Goal: Transaction & Acquisition: Purchase product/service

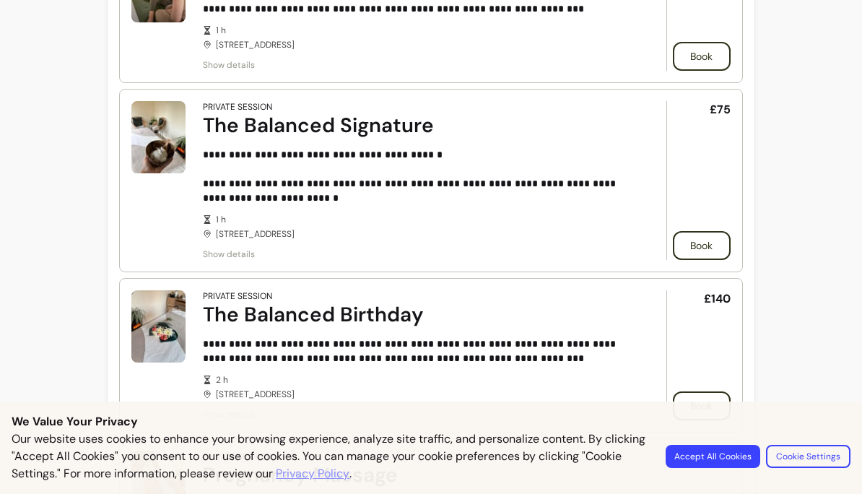
scroll to position [1014, 0]
click at [711, 244] on button "Book" at bounding box center [702, 244] width 56 height 28
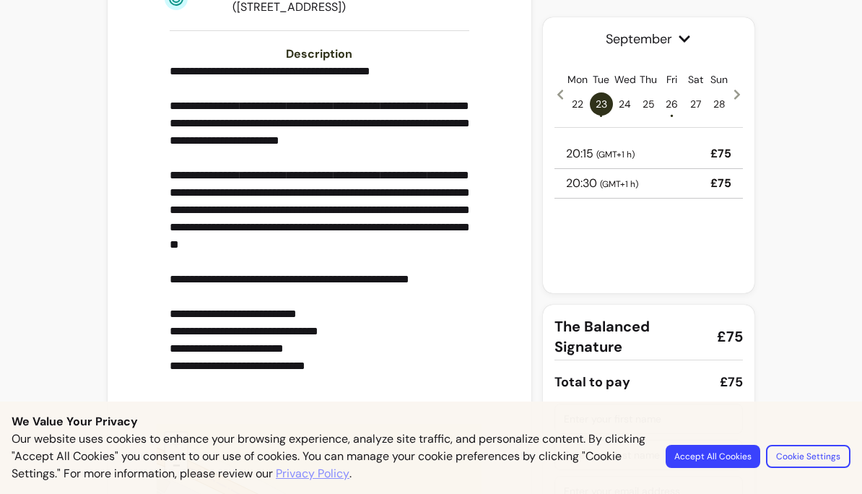
scroll to position [328, 0]
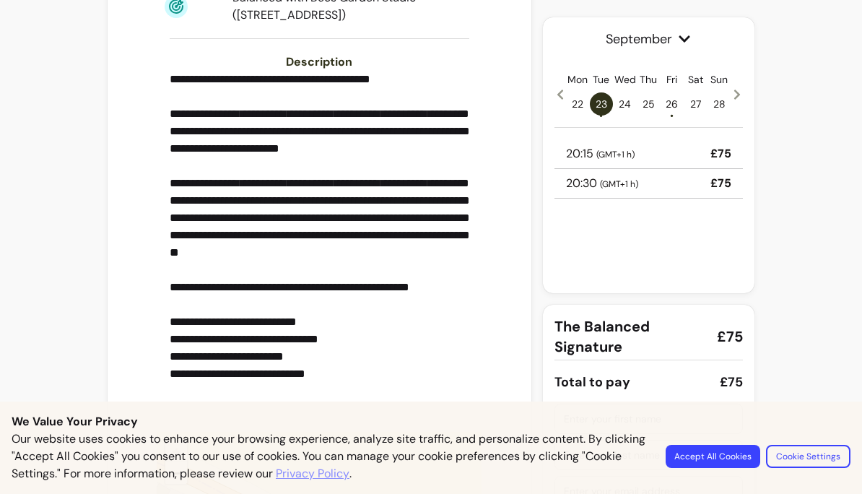
click at [734, 92] on icon at bounding box center [737, 95] width 12 height 12
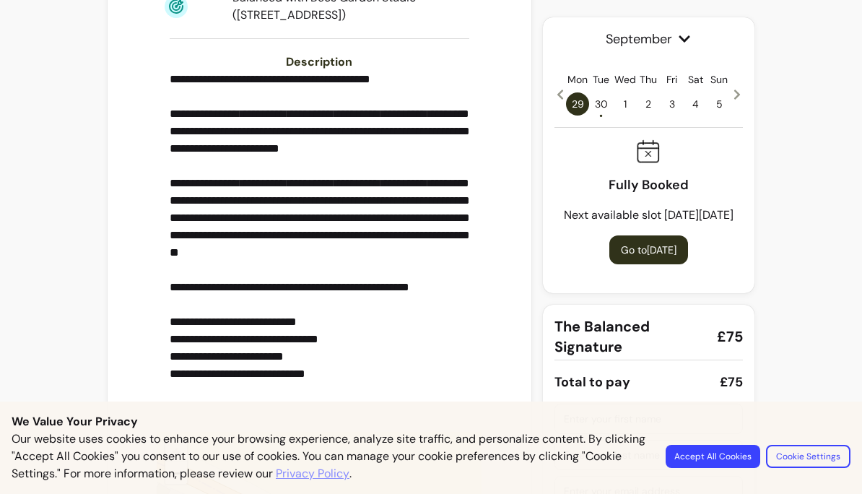
click at [738, 93] on icon at bounding box center [737, 95] width 6 height 10
click at [561, 94] on icon at bounding box center [561, 95] width 12 height 12
click at [596, 109] on span "30 •" at bounding box center [601, 103] width 23 height 23
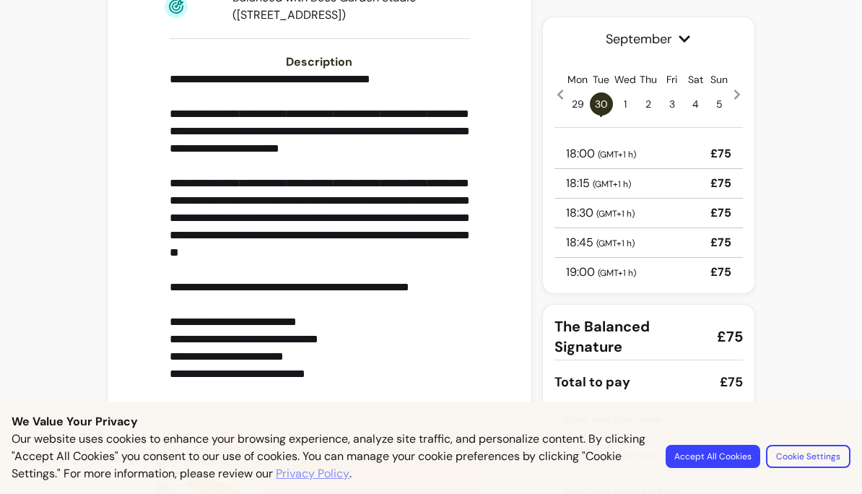
click at [555, 94] on icon at bounding box center [561, 95] width 12 height 12
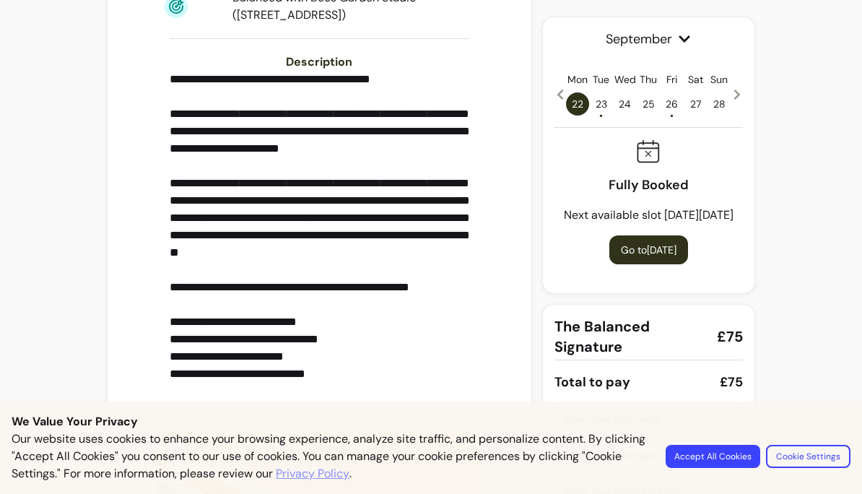
click at [672, 116] on span "•" at bounding box center [672, 115] width 4 height 14
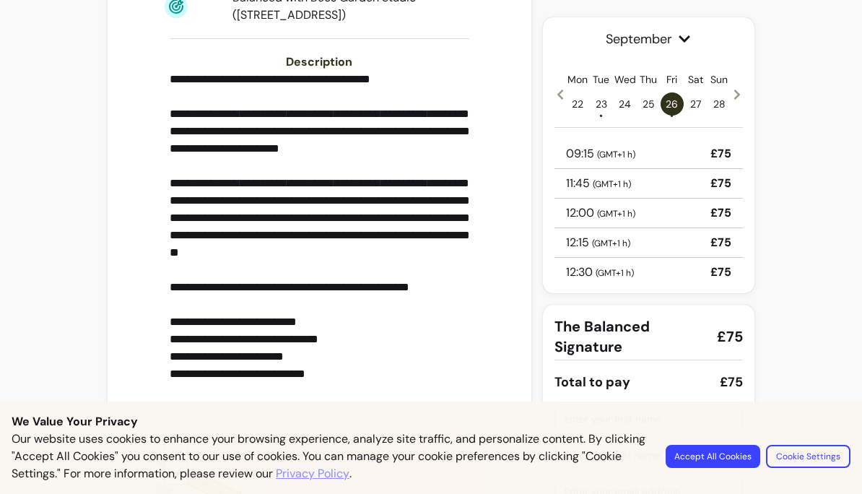
click at [706, 178] on div "11:45 ( GMT+1 h ) £75" at bounding box center [649, 184] width 188 height 30
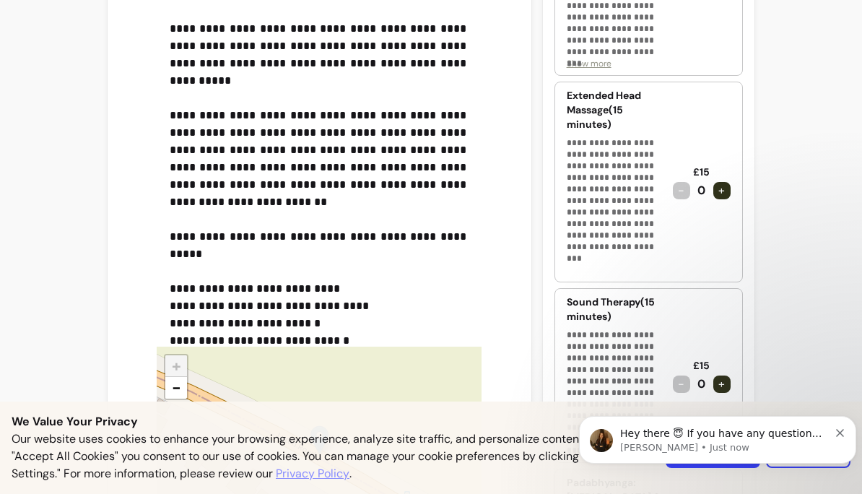
scroll to position [486, 0]
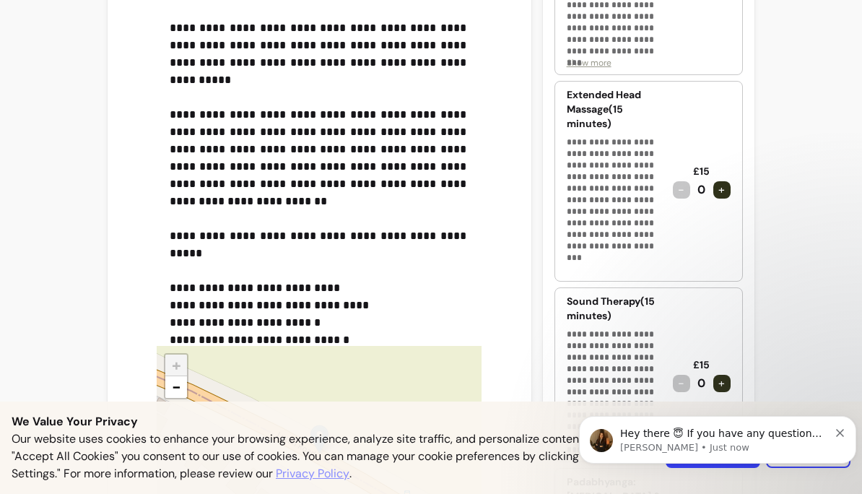
click at [719, 181] on div "+" at bounding box center [721, 189] width 17 height 17
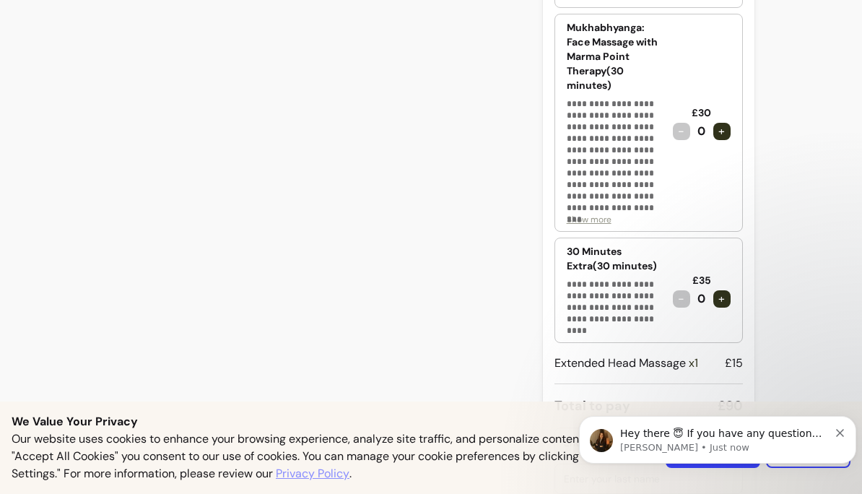
scroll to position [1149, 0]
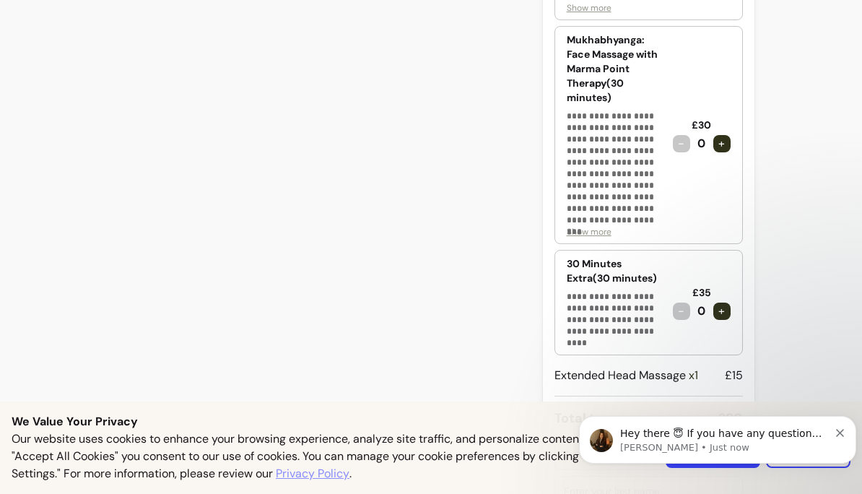
click at [728, 135] on div "+" at bounding box center [721, 143] width 17 height 17
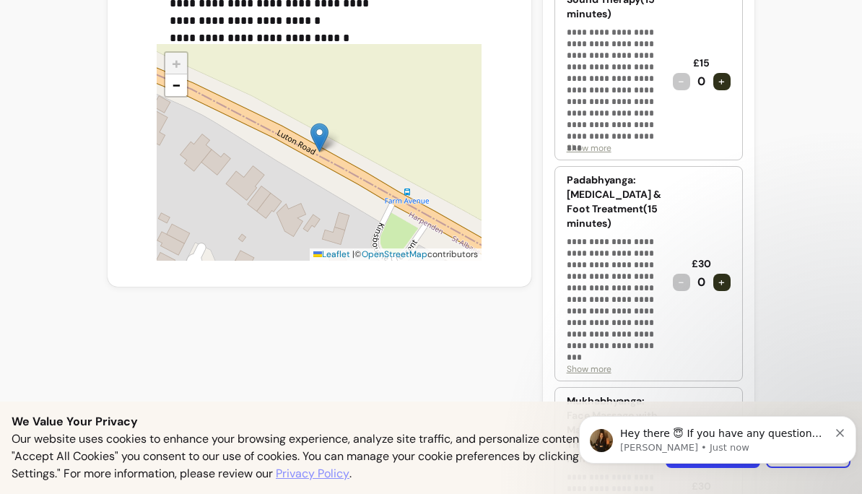
scroll to position [789, 0]
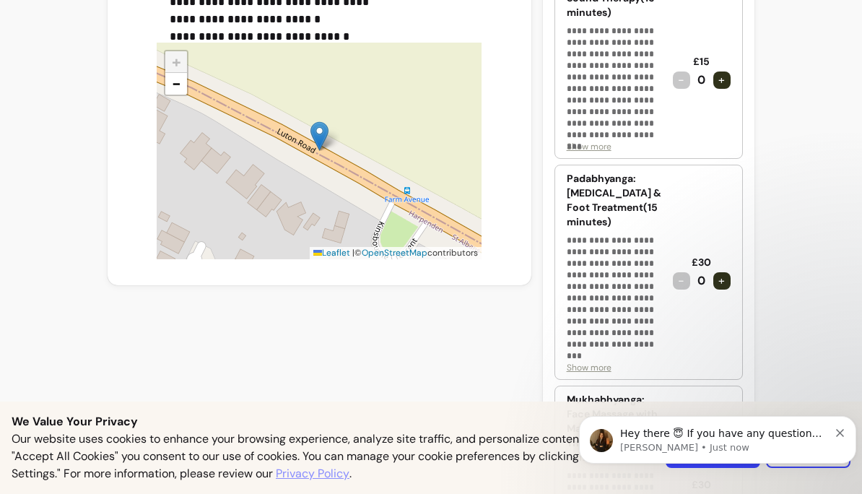
click at [728, 272] on div "+" at bounding box center [721, 280] width 17 height 17
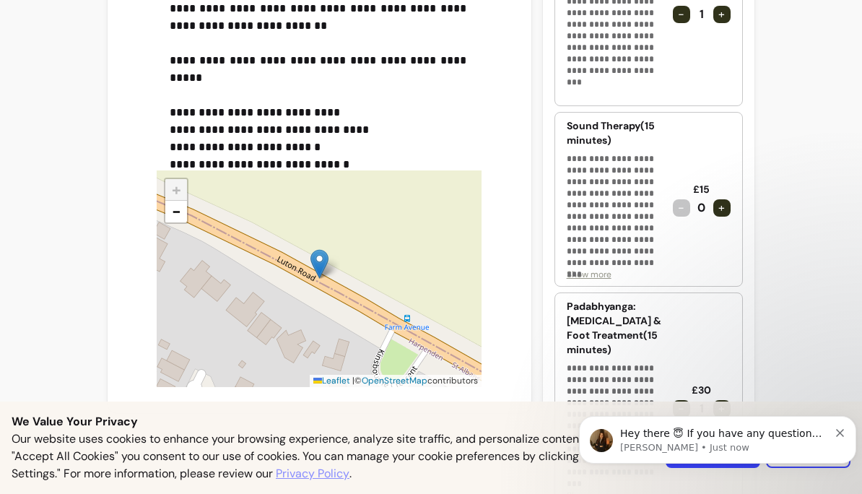
scroll to position [654, 0]
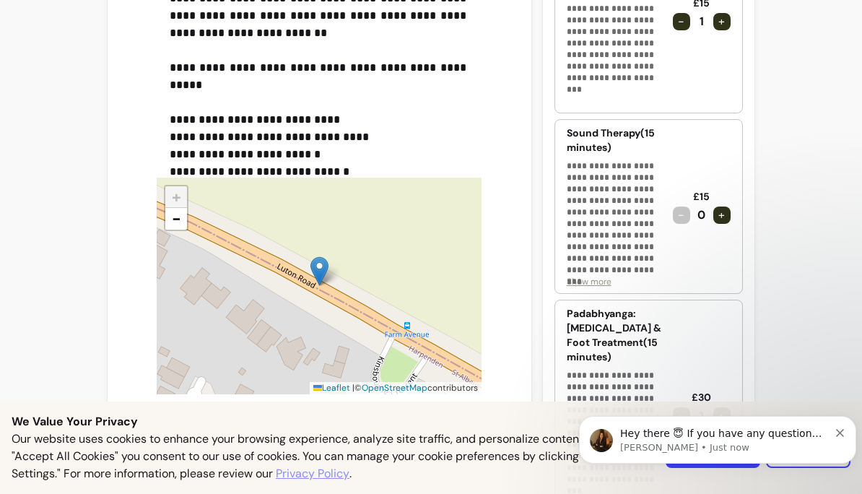
click at [729, 207] on div "+" at bounding box center [721, 215] width 17 height 17
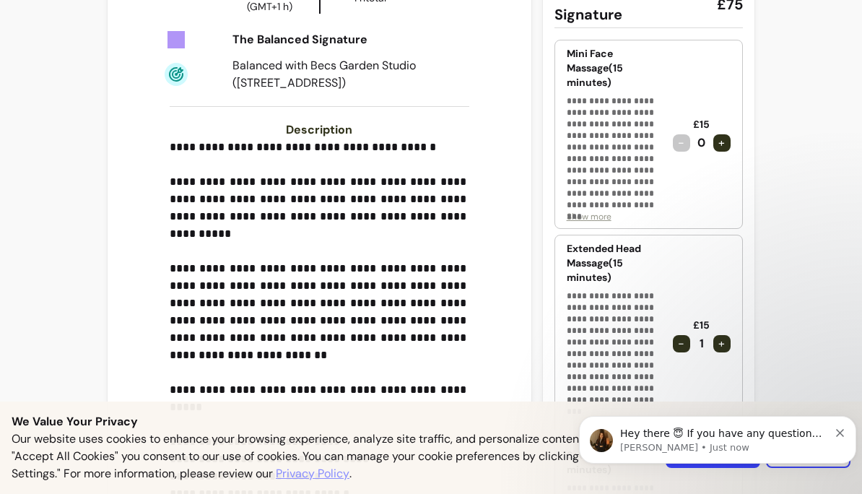
scroll to position [349, 0]
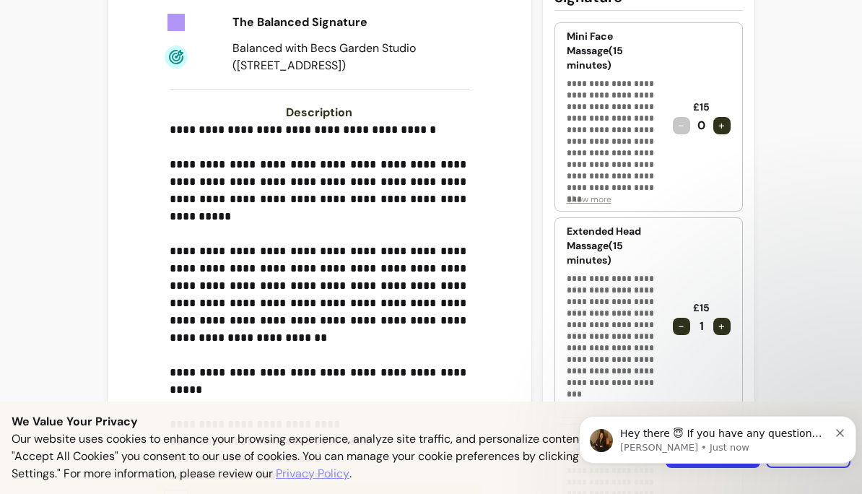
click at [676, 318] on div "-" at bounding box center [681, 326] width 17 height 17
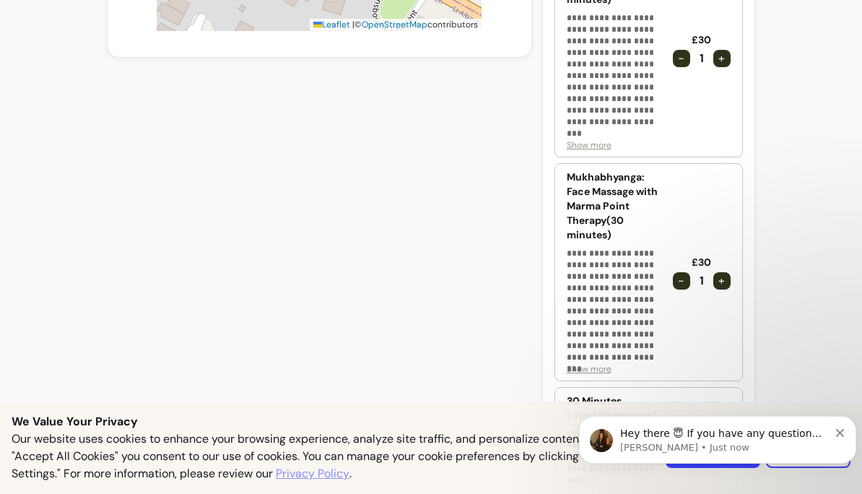
scroll to position [1020, 0]
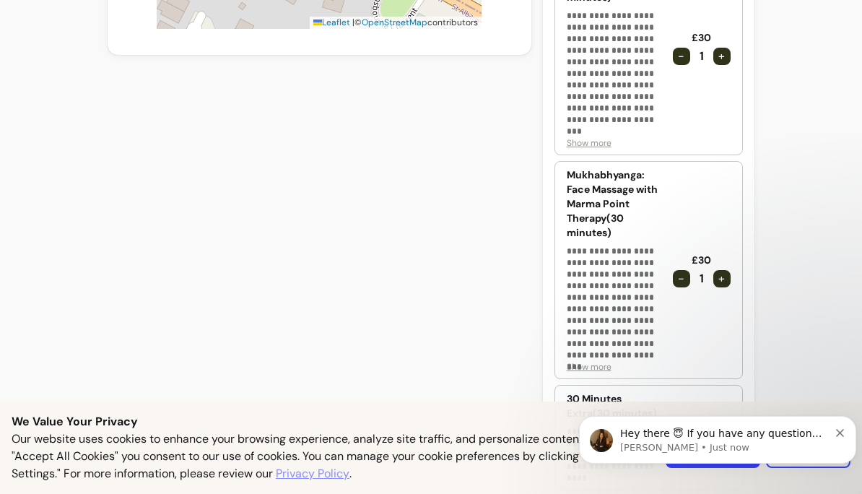
click at [601, 361] on span "Show more" at bounding box center [589, 367] width 45 height 12
click at [601, 357] on p "**********" at bounding box center [614, 303] width 95 height 116
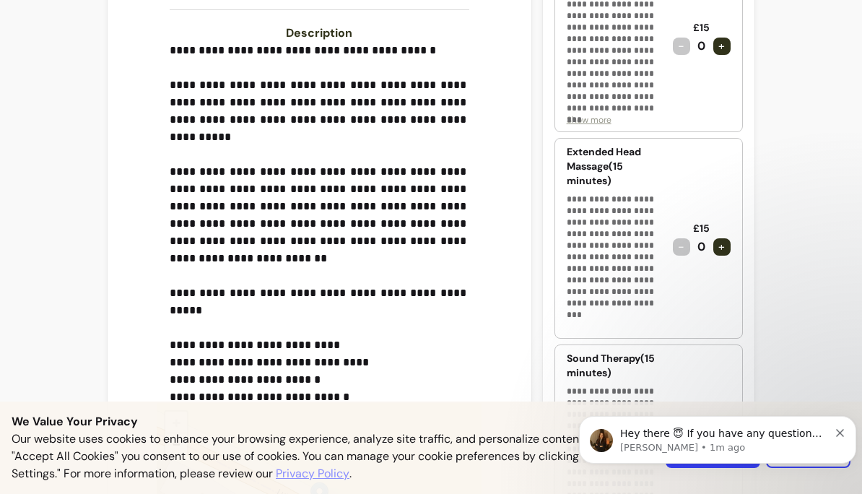
scroll to position [428, 0]
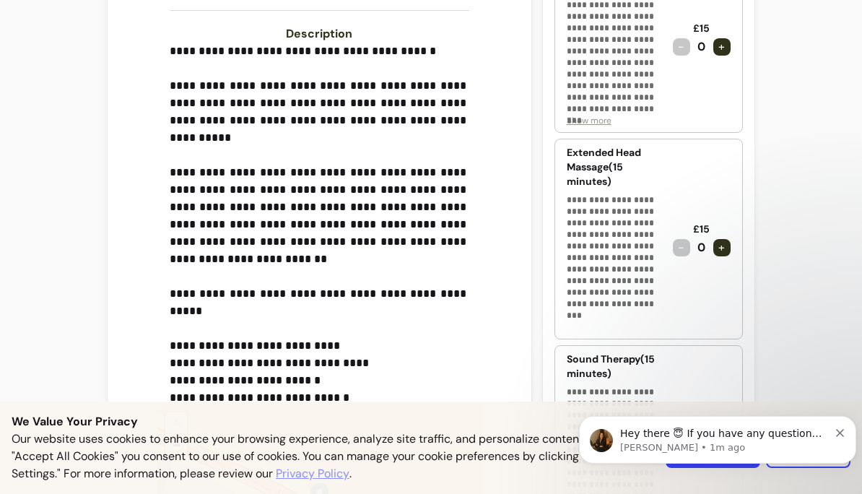
click at [843, 431] on icon "Dismiss notification" at bounding box center [840, 433] width 8 height 8
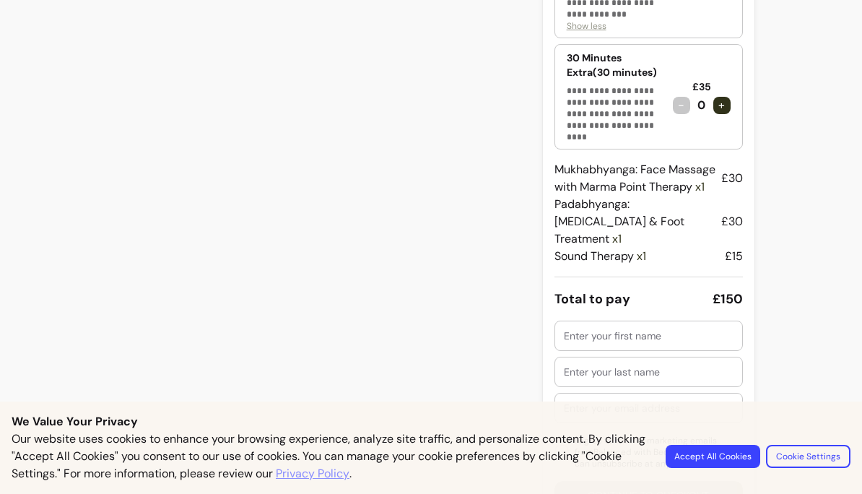
scroll to position [1662, 0]
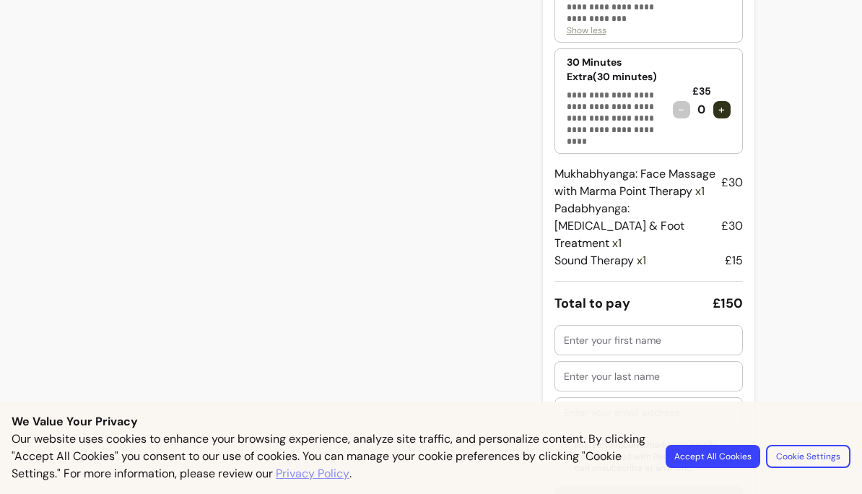
click at [688, 333] on input "text" at bounding box center [649, 340] width 170 height 14
type input "Jane"
click at [688, 369] on input "text" at bounding box center [649, 376] width 170 height 14
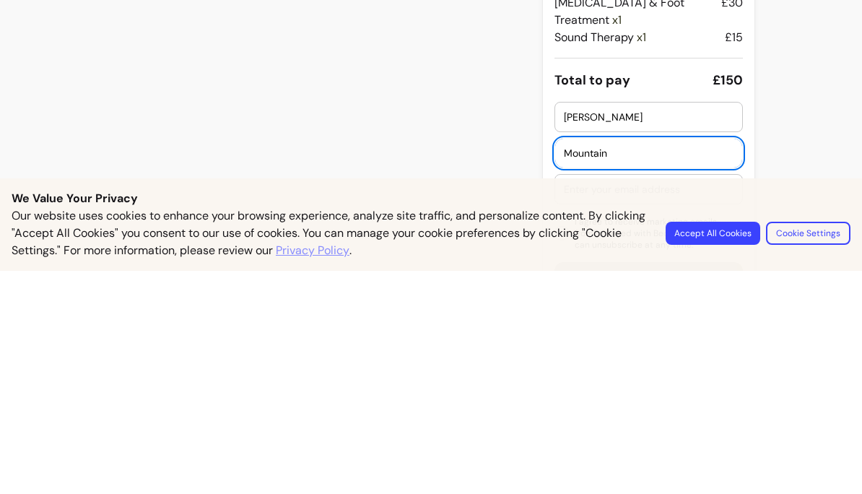
type input "Mountain"
click at [685, 405] on input "text" at bounding box center [649, 412] width 170 height 14
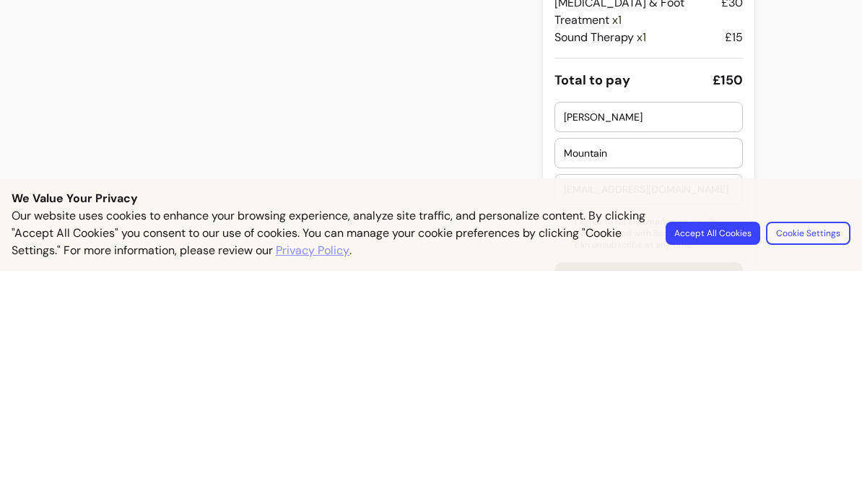
type input "Janeyryan@hotmail.com"
click at [736, 445] on button "Accept All Cookies" at bounding box center [713, 456] width 95 height 23
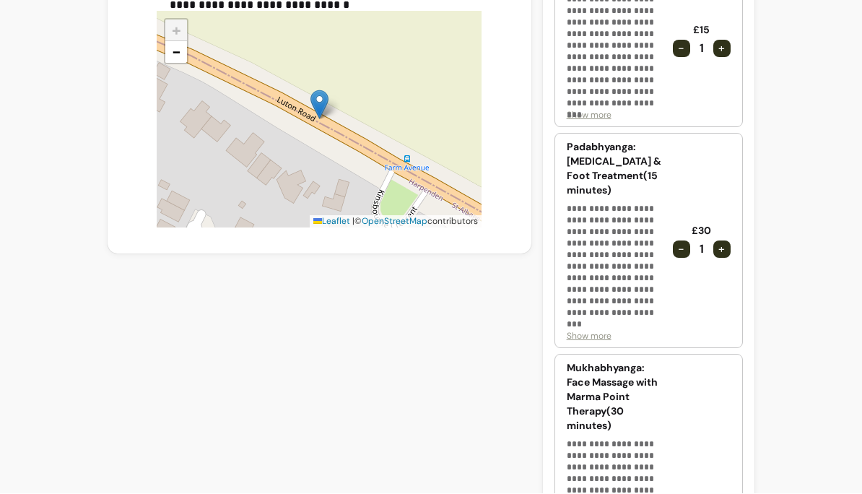
scroll to position [825, 0]
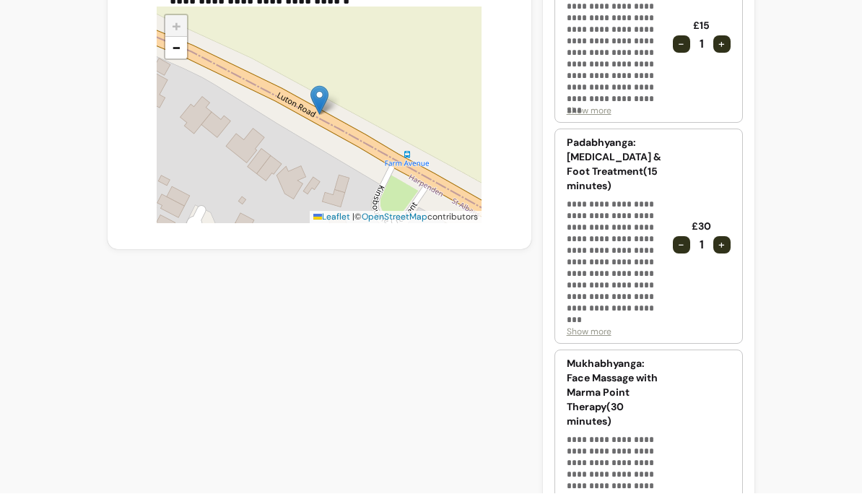
click at [678, 237] on div "-" at bounding box center [681, 245] width 17 height 17
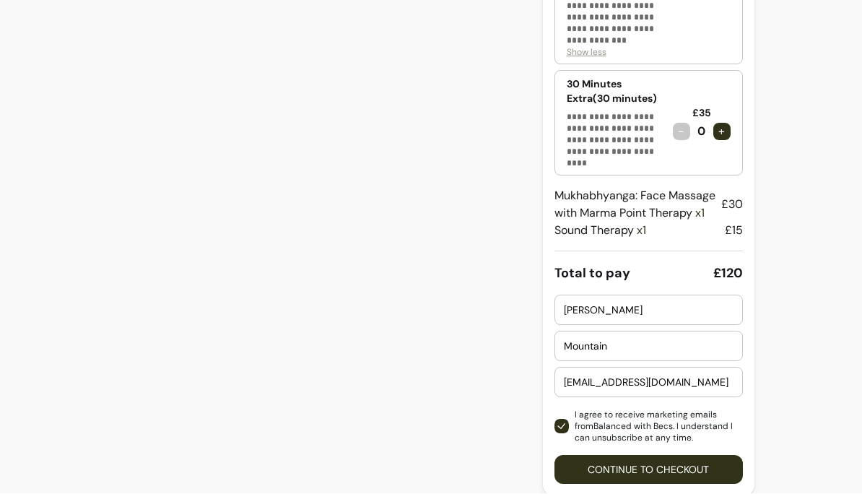
scroll to position [1662, 0]
click at [678, 466] on button "Continue to checkout" at bounding box center [649, 470] width 188 height 29
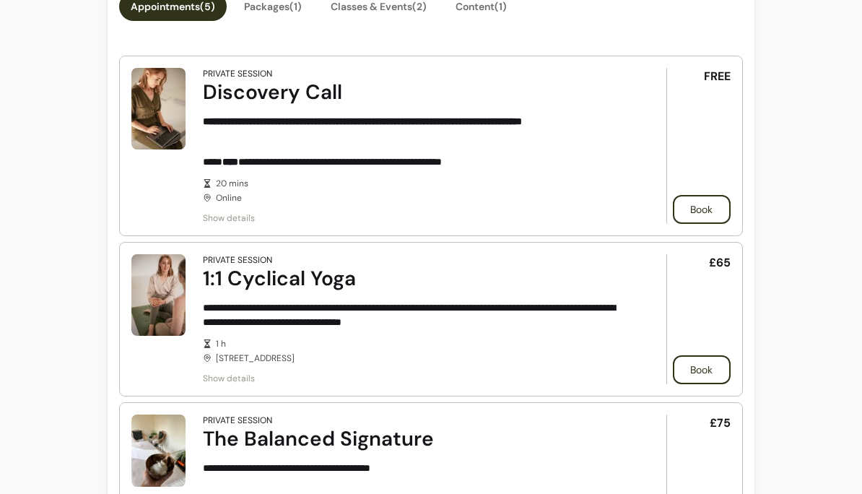
scroll to position [672, 0]
